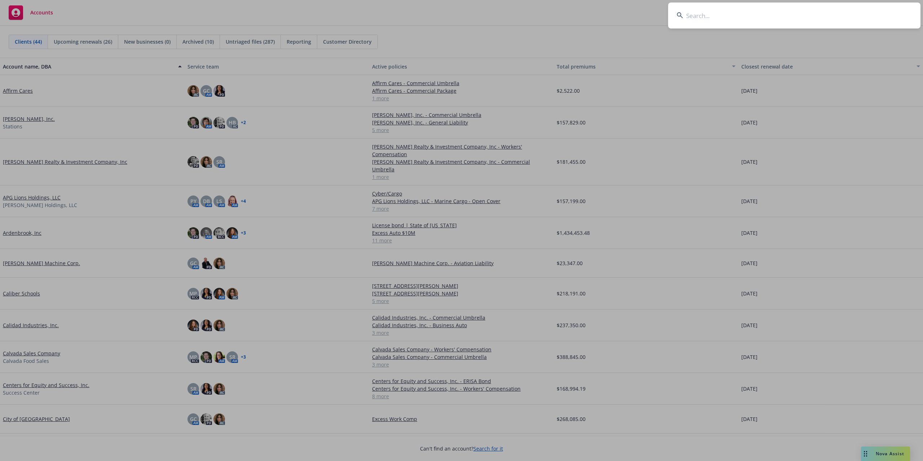
click at [705, 13] on input at bounding box center [794, 16] width 252 height 26
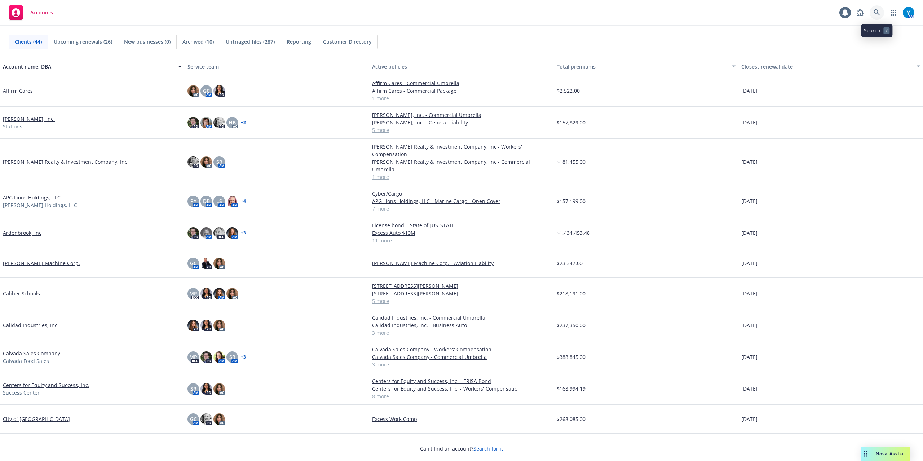
click at [879, 13] on icon at bounding box center [876, 12] width 6 height 6
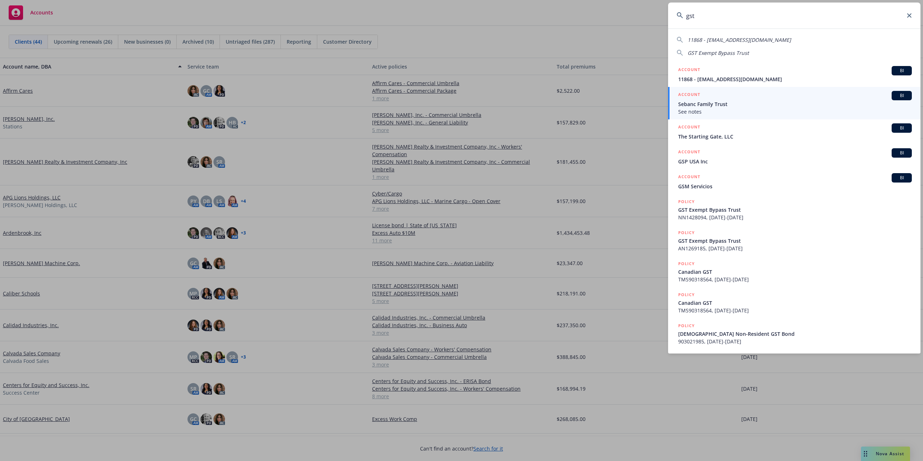
type input "gst"
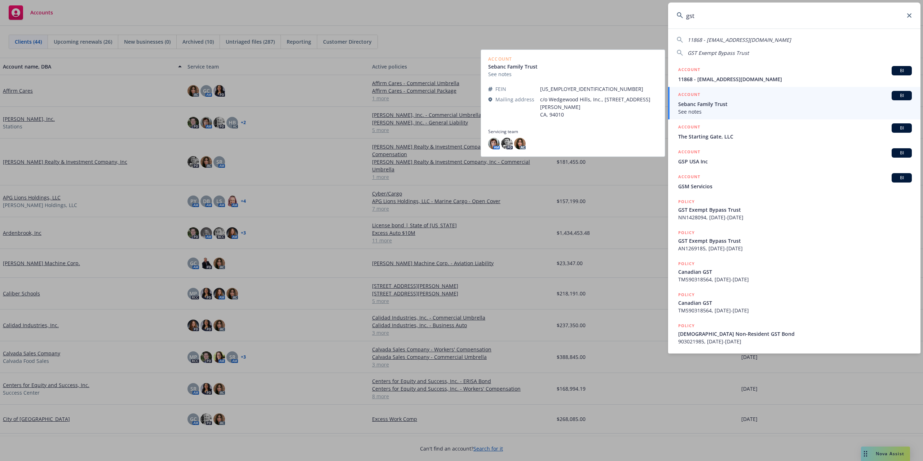
click at [724, 98] on div "ACCOUNT BI" at bounding box center [795, 95] width 234 height 9
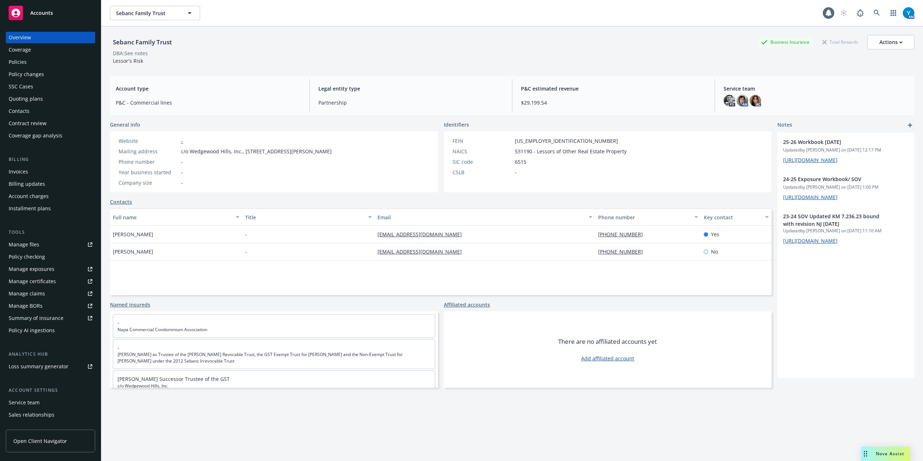
click at [33, 65] on div "Policies" at bounding box center [51, 62] width 84 height 12
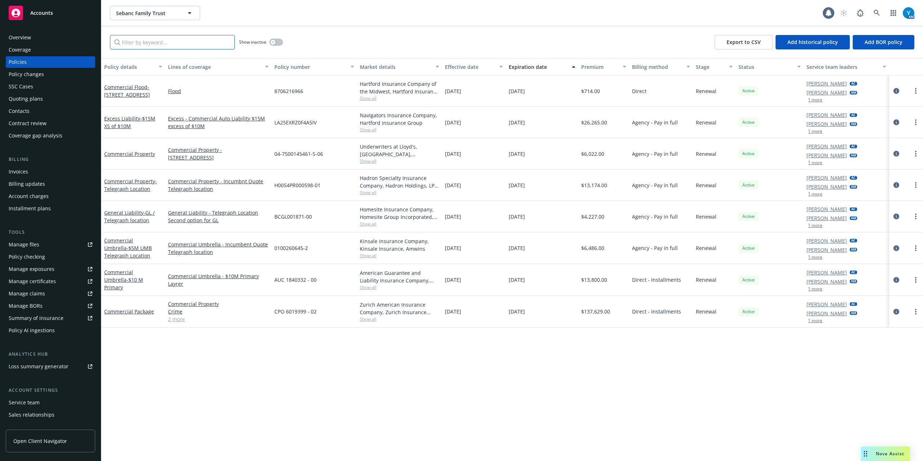
click at [160, 39] on input "Filter by keyword..." at bounding box center [172, 42] width 125 height 14
type input "sebanc"
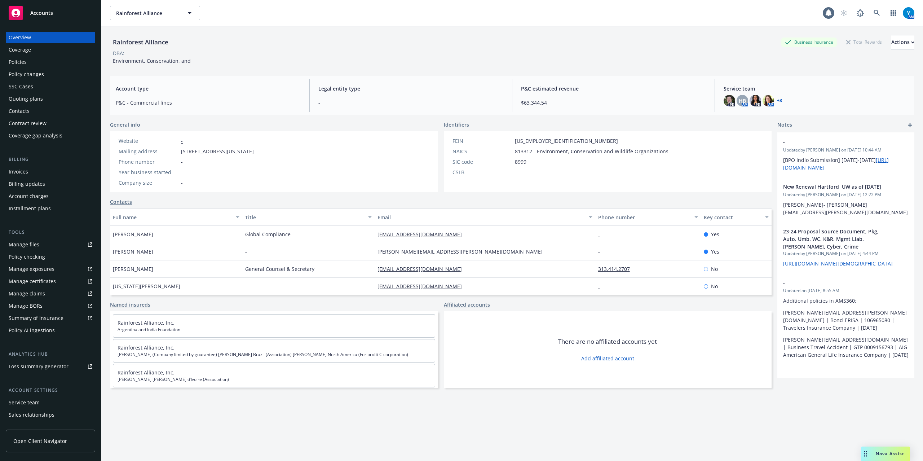
click at [35, 59] on div "Policies" at bounding box center [51, 62] width 84 height 12
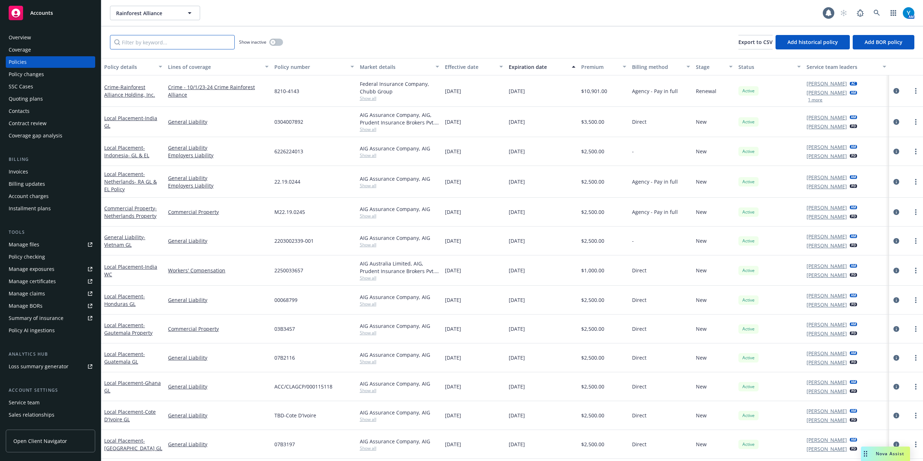
click at [179, 47] on input "Filter by keyword..." at bounding box center [172, 42] width 125 height 14
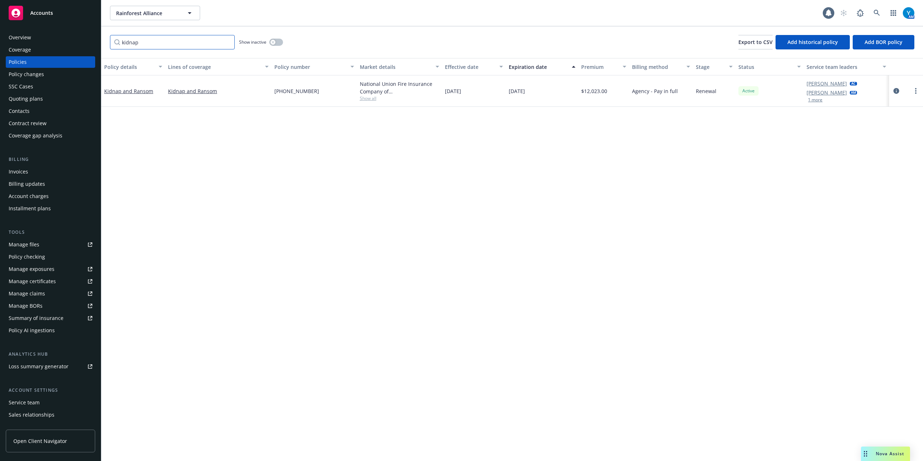
type input "kidnap"
click at [372, 100] on span "Show all" at bounding box center [399, 98] width 79 height 6
click at [897, 92] on icon "circleInformation" at bounding box center [896, 91] width 6 height 6
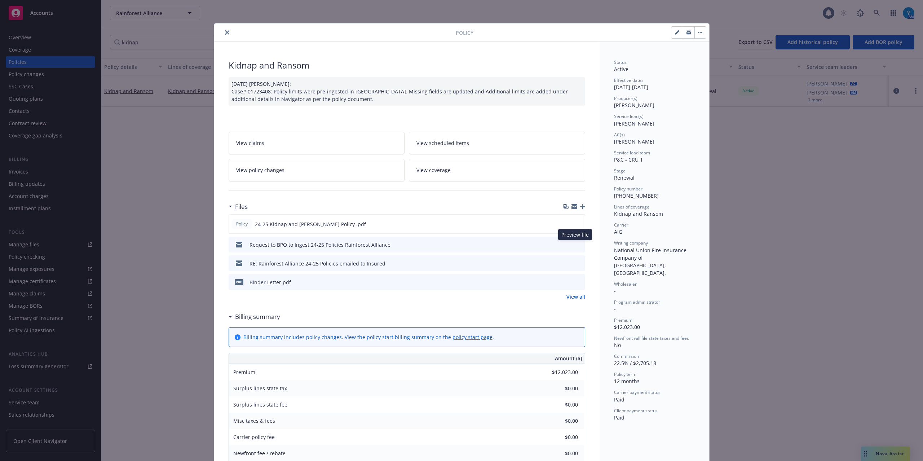
click at [575, 243] on icon "preview file" at bounding box center [578, 243] width 6 height 5
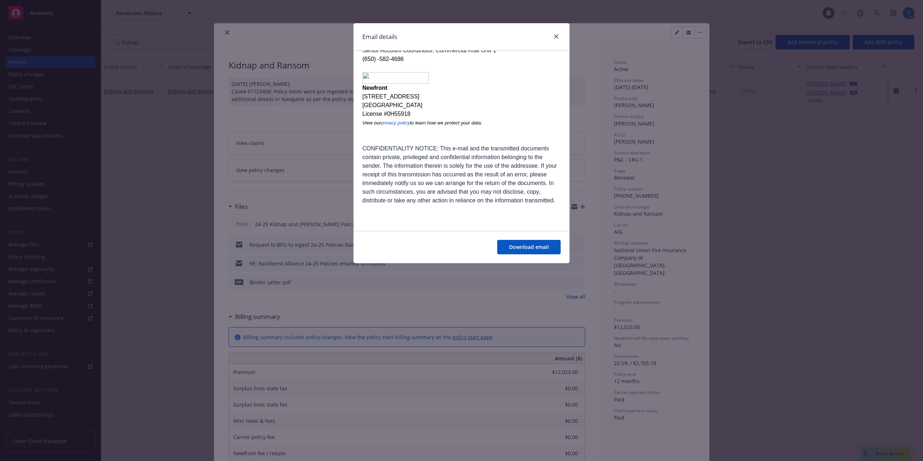
scroll to position [195, 0]
click at [553, 36] on link "close" at bounding box center [556, 36] width 9 height 9
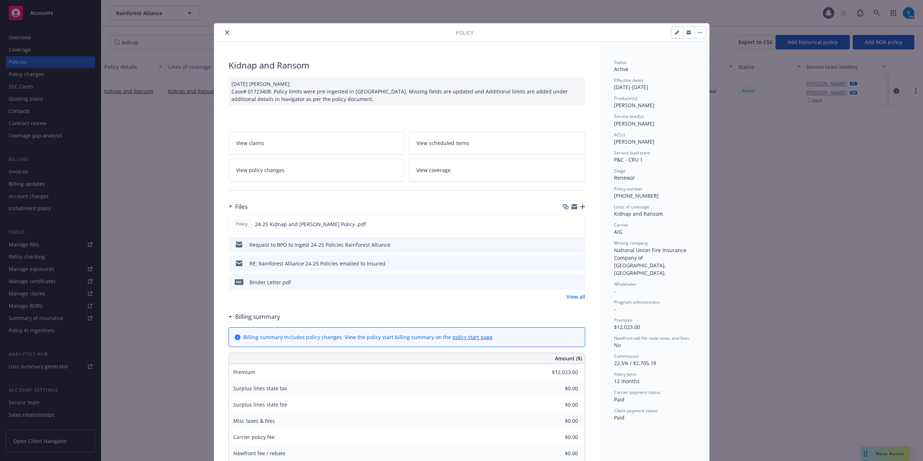
click at [575, 262] on icon "preview file" at bounding box center [578, 262] width 6 height 5
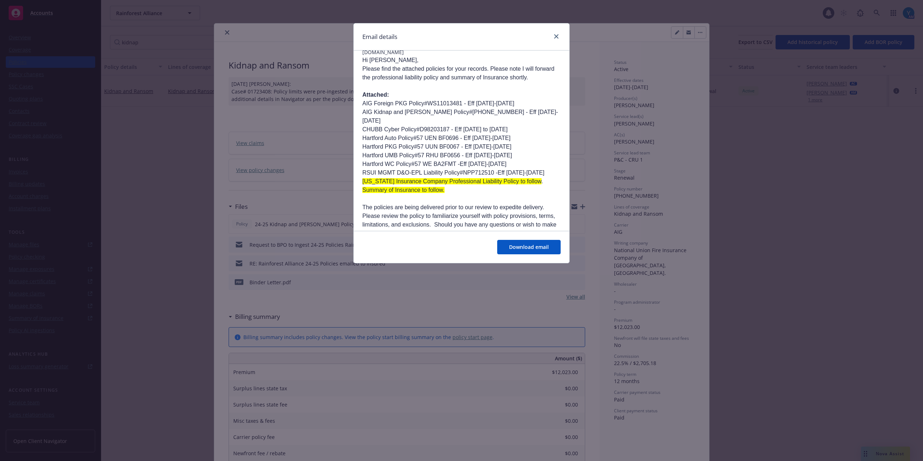
scroll to position [48, 0]
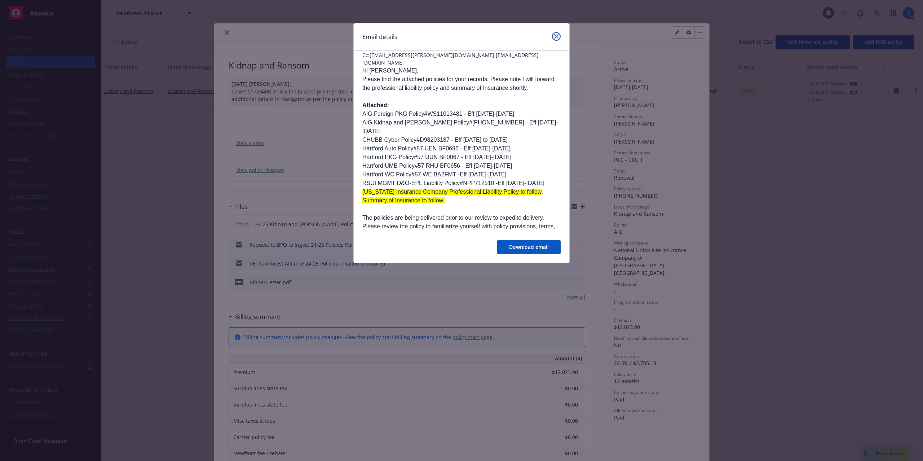
click at [556, 37] on icon "close" at bounding box center [556, 36] width 4 height 4
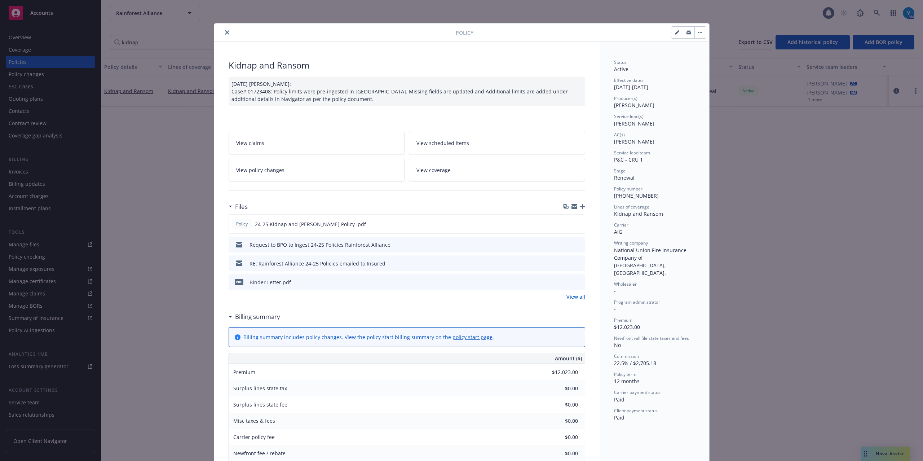
click at [225, 32] on icon "close" at bounding box center [227, 32] width 4 height 4
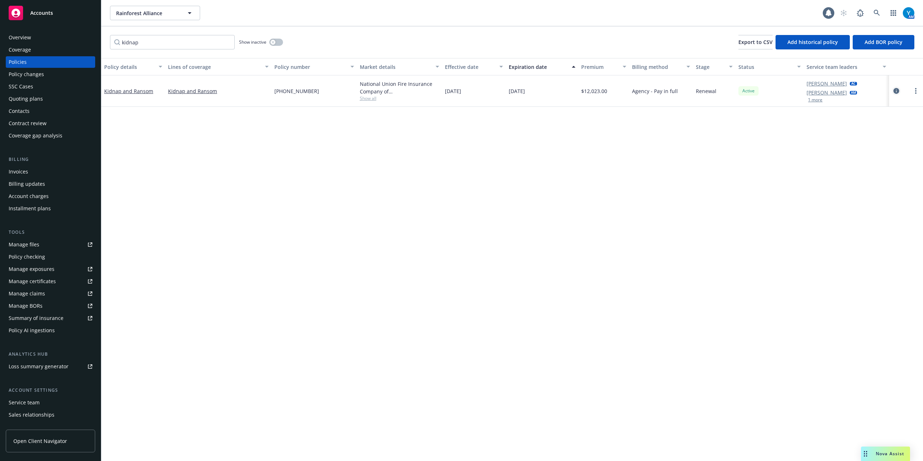
click at [895, 90] on icon "circleInformation" at bounding box center [896, 91] width 6 height 6
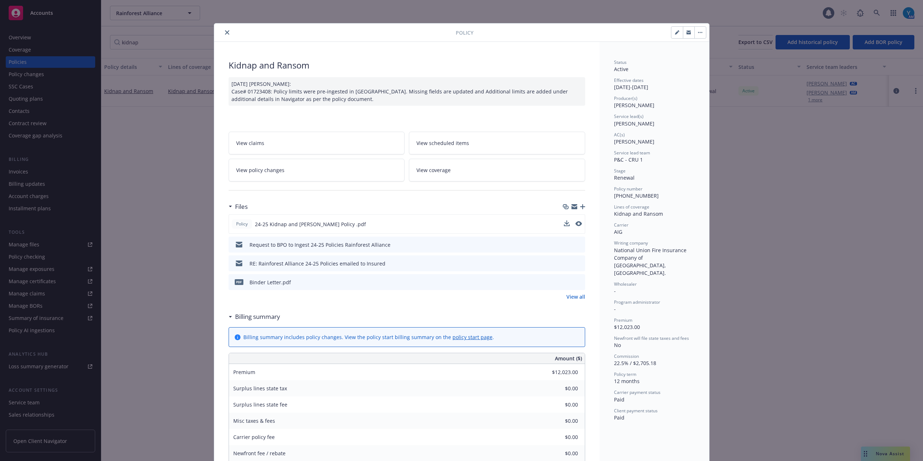
scroll to position [22, 0]
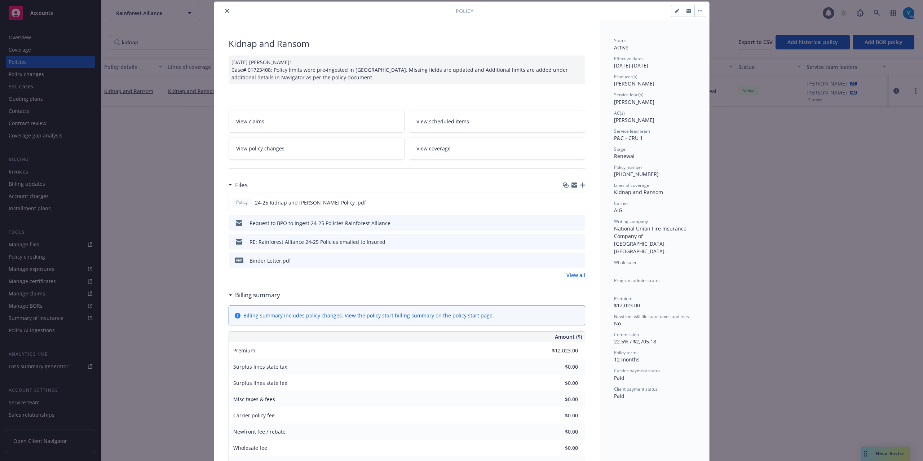
click at [223, 12] on button "close" at bounding box center [227, 10] width 9 height 9
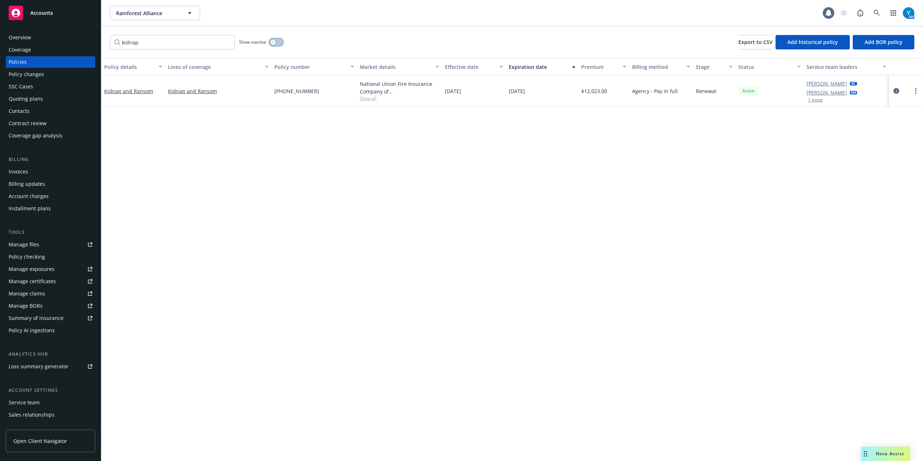
click at [272, 43] on icon "button" at bounding box center [272, 42] width 3 height 3
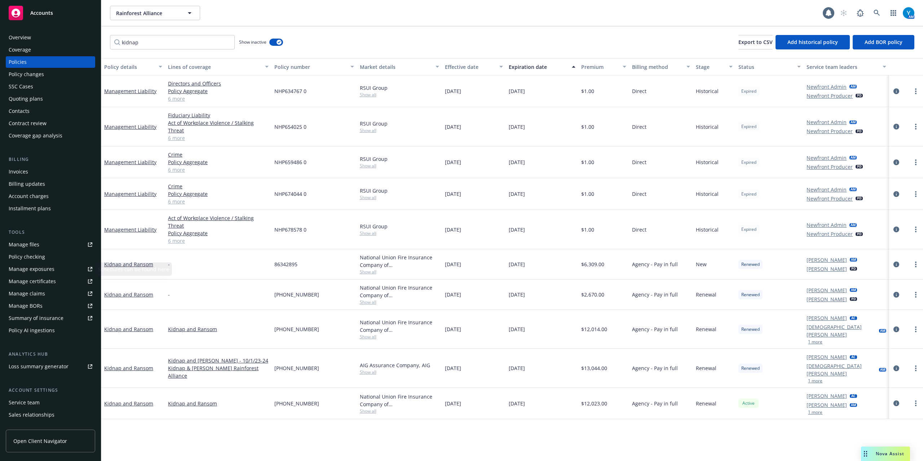
click at [37, 244] on div "Manage files" at bounding box center [24, 245] width 31 height 12
